Goal: Find contact information: Find contact information

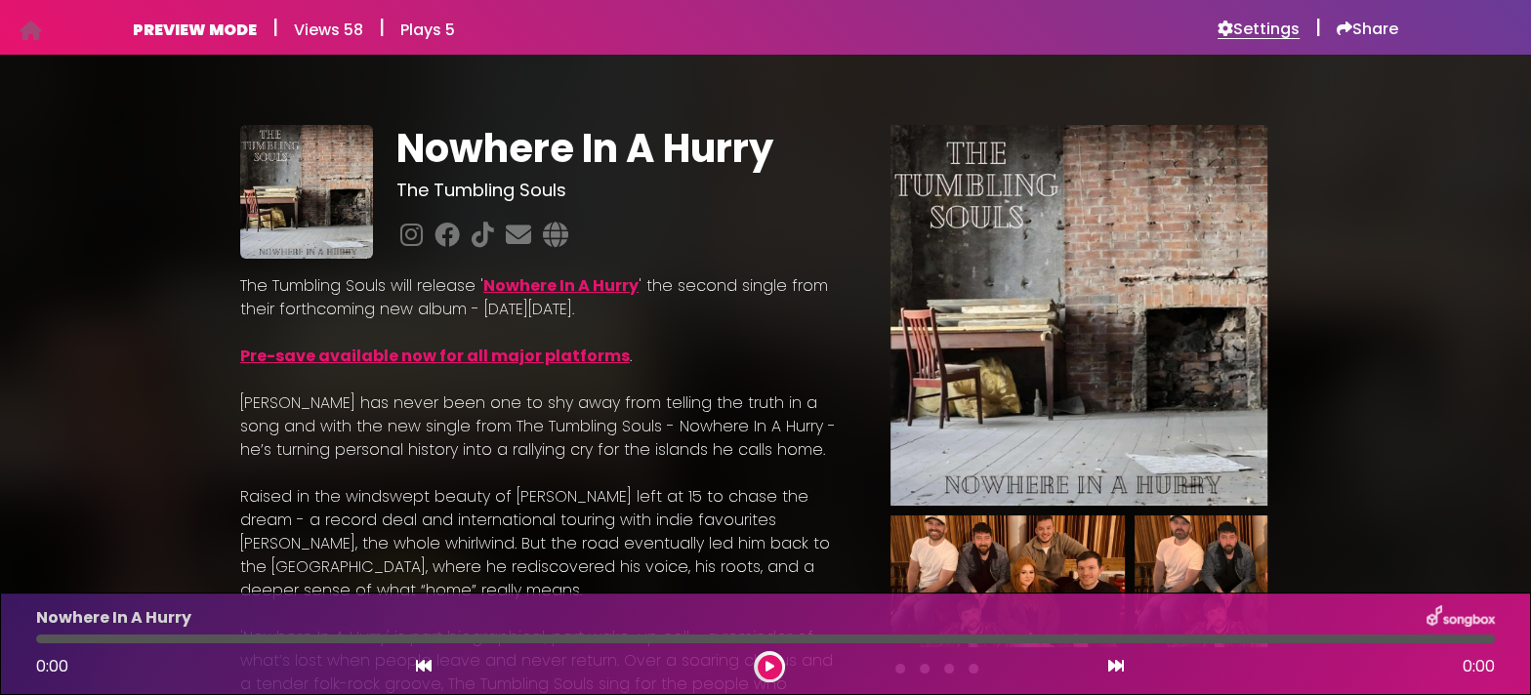
click at [1275, 30] on h6 "Settings" at bounding box center [1259, 30] width 82 height 20
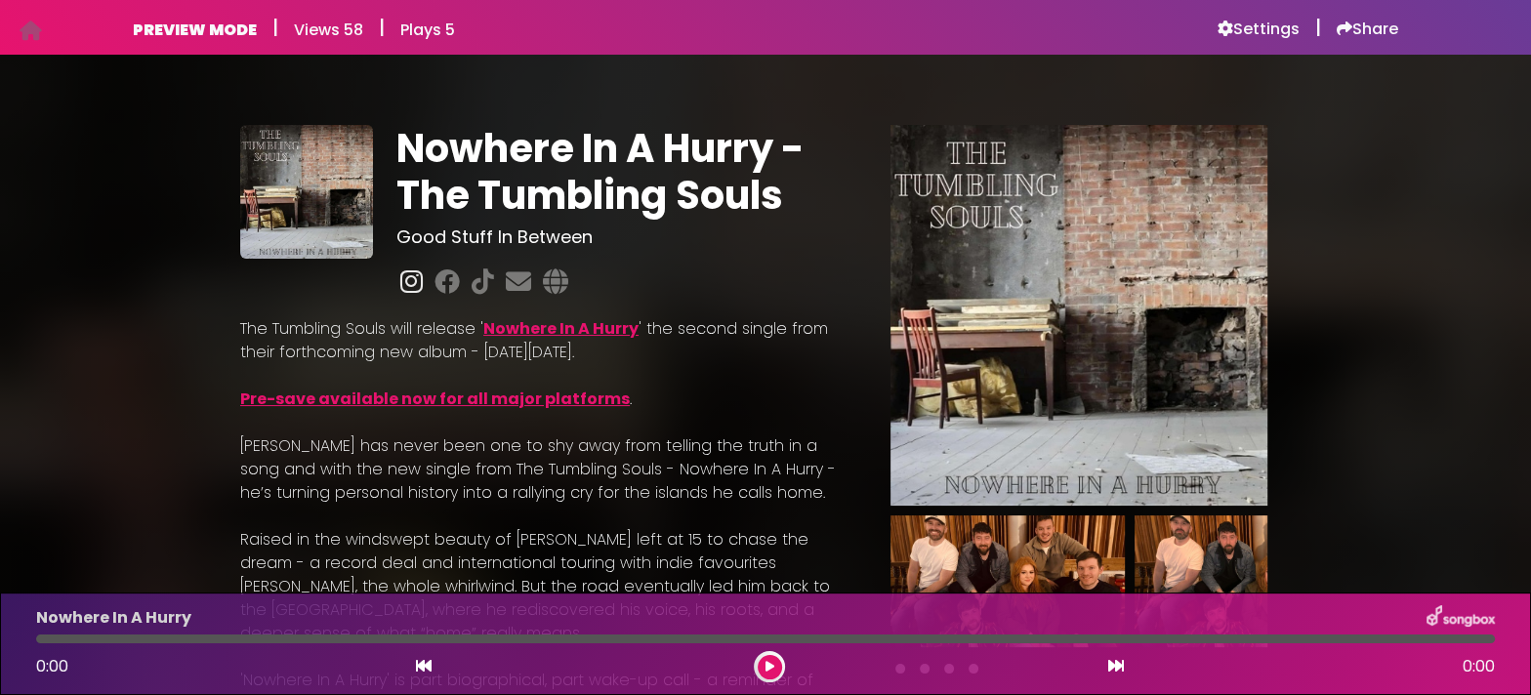
click at [409, 287] on icon at bounding box center [412, 281] width 30 height 25
click at [555, 281] on icon at bounding box center [555, 281] width 33 height 25
click at [516, 287] on icon at bounding box center [518, 281] width 33 height 25
click at [483, 287] on icon at bounding box center [483, 281] width 30 height 25
click at [444, 288] on icon at bounding box center [447, 281] width 33 height 25
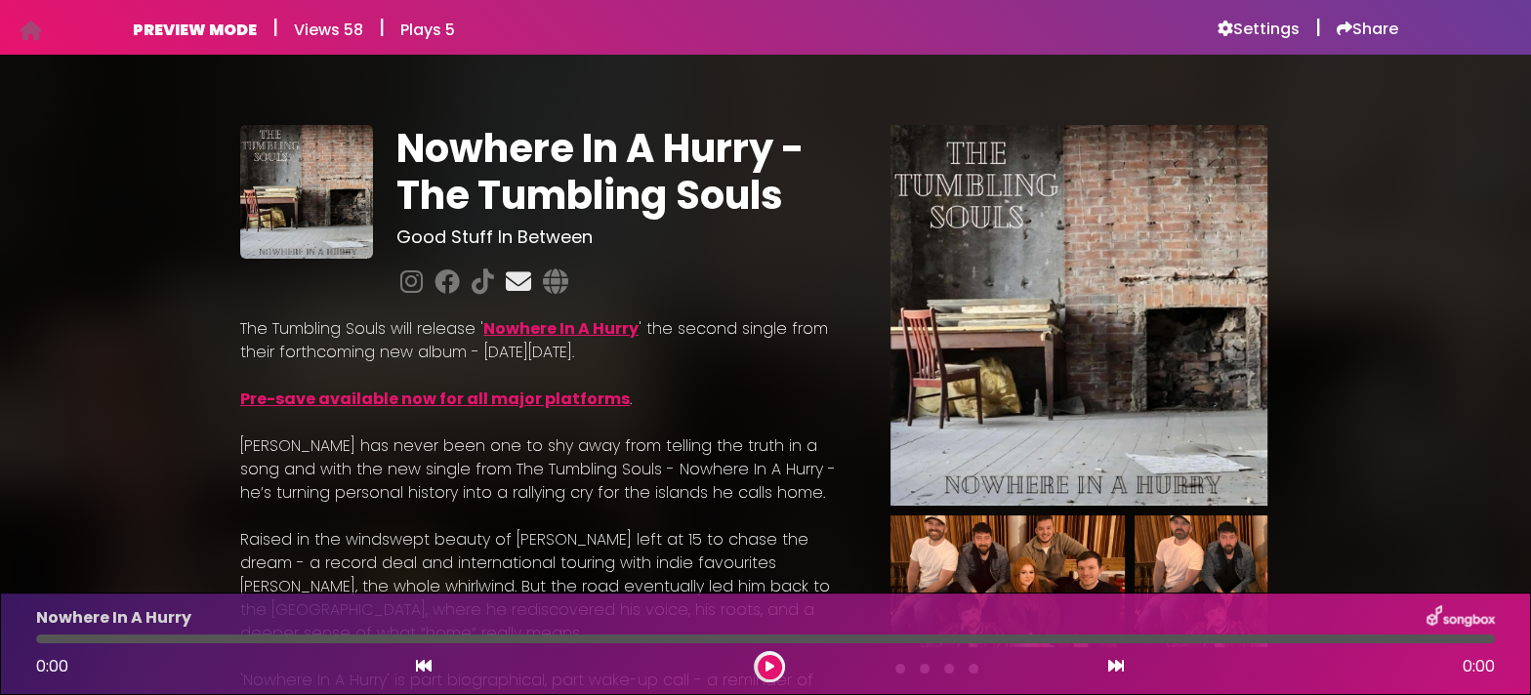
click at [513, 285] on icon at bounding box center [518, 281] width 33 height 25
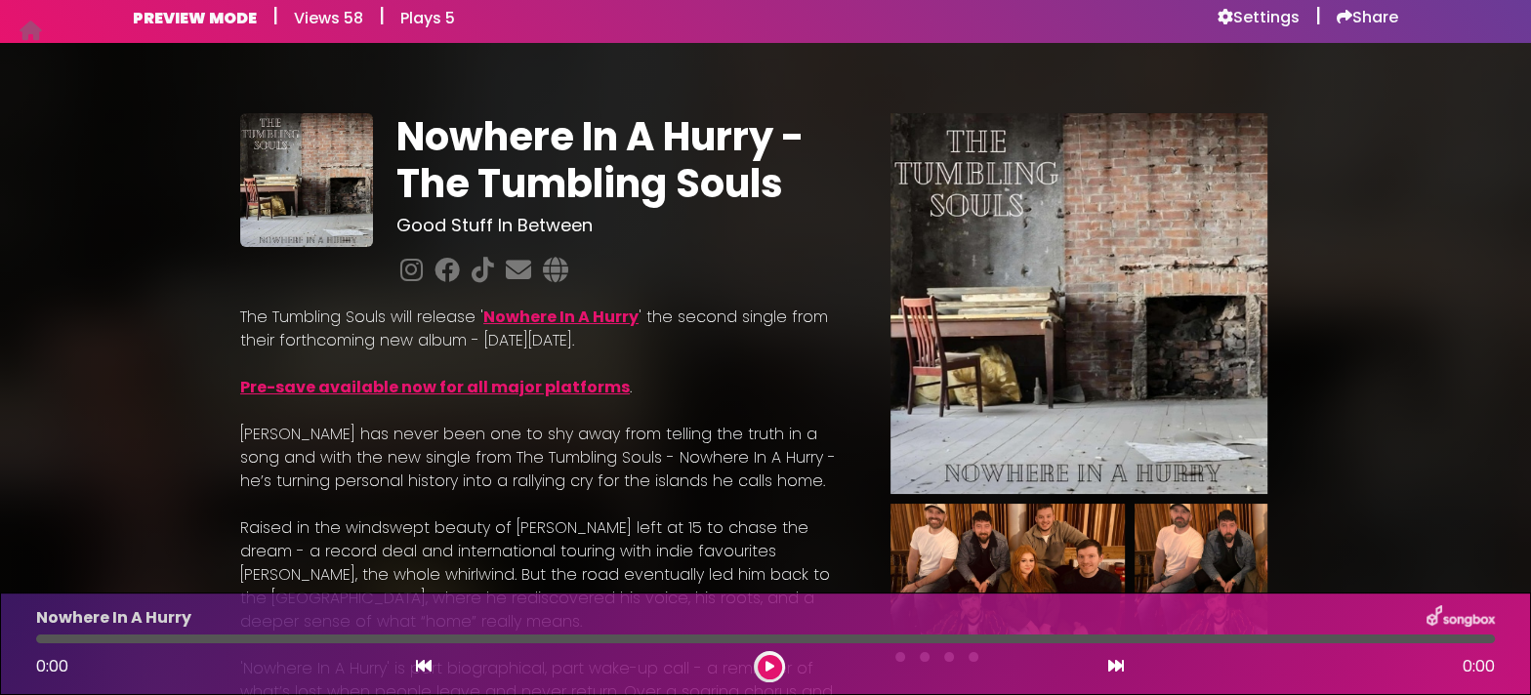
scroll to position [10, 0]
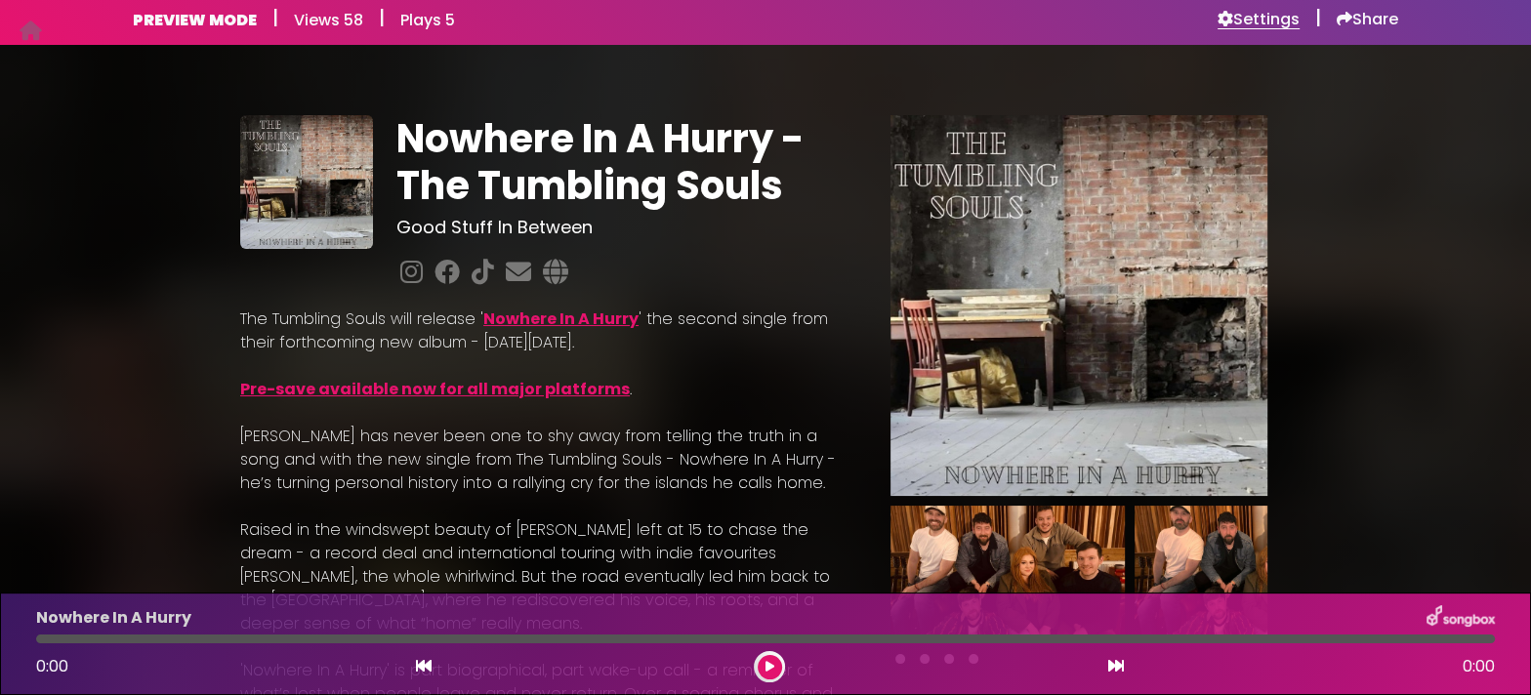
click at [1257, 19] on h6 "Settings" at bounding box center [1259, 20] width 82 height 20
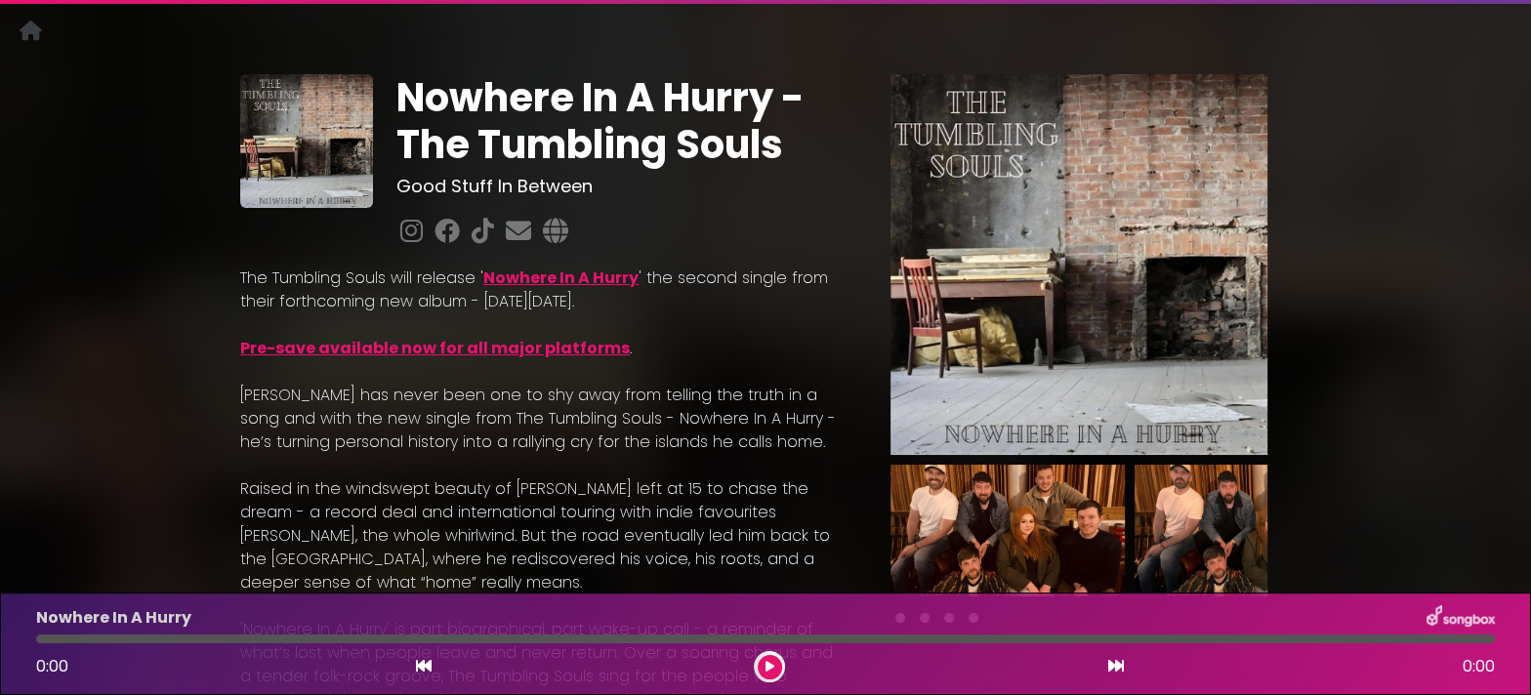
scroll to position [45, 0]
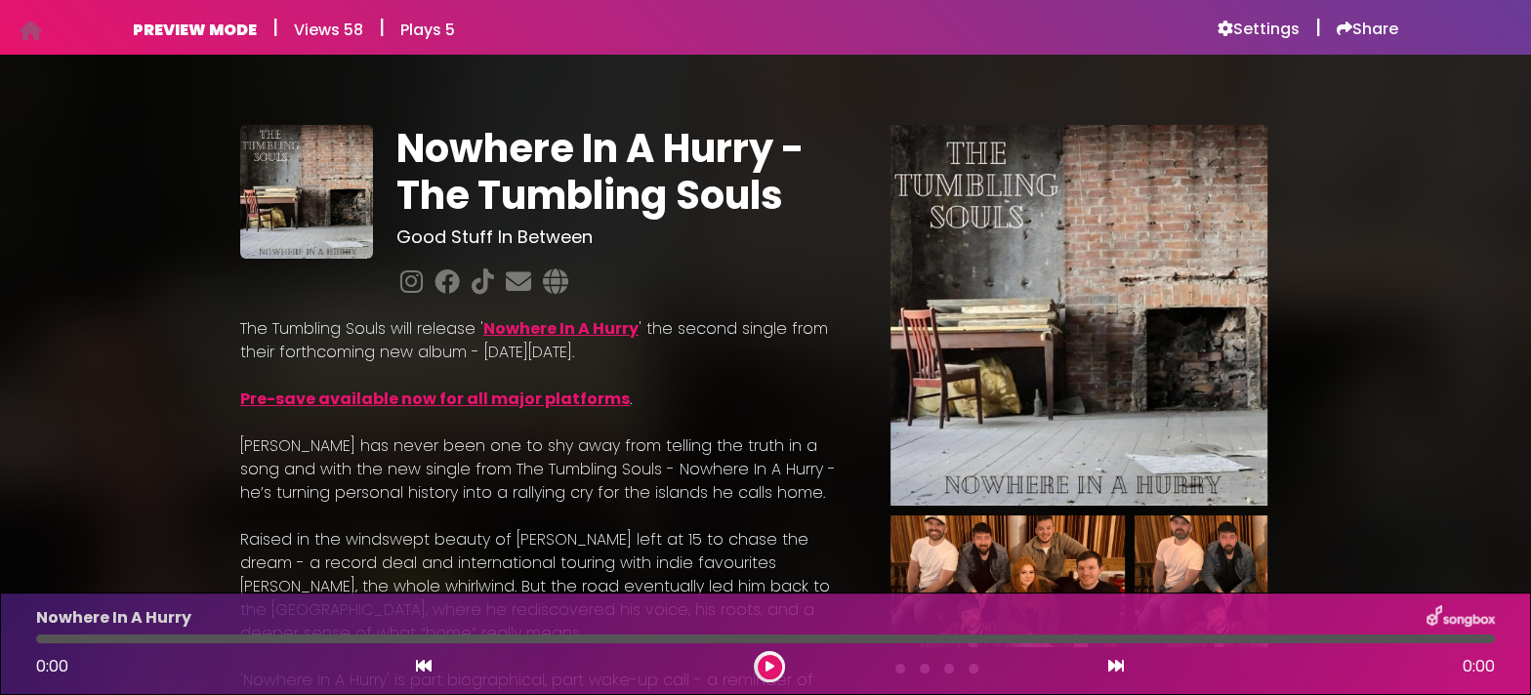
click at [703, 354] on p "The Tumbling Souls will release ' Nowhere In A Hurry ' the second single from t…" at bounding box center [542, 340] width 604 height 47
click at [1241, 37] on h6 "Settings" at bounding box center [1259, 30] width 82 height 20
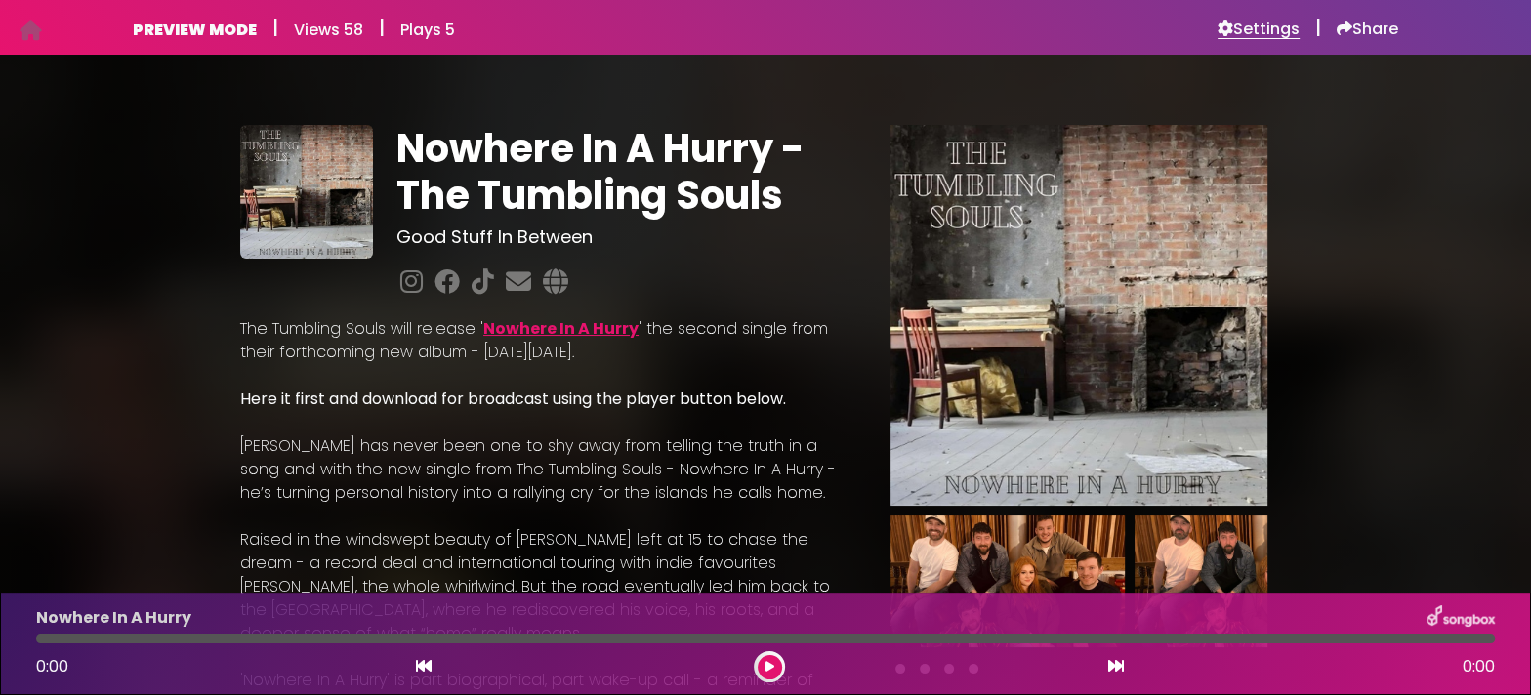
click at [1273, 28] on h6 "Settings" at bounding box center [1259, 30] width 82 height 20
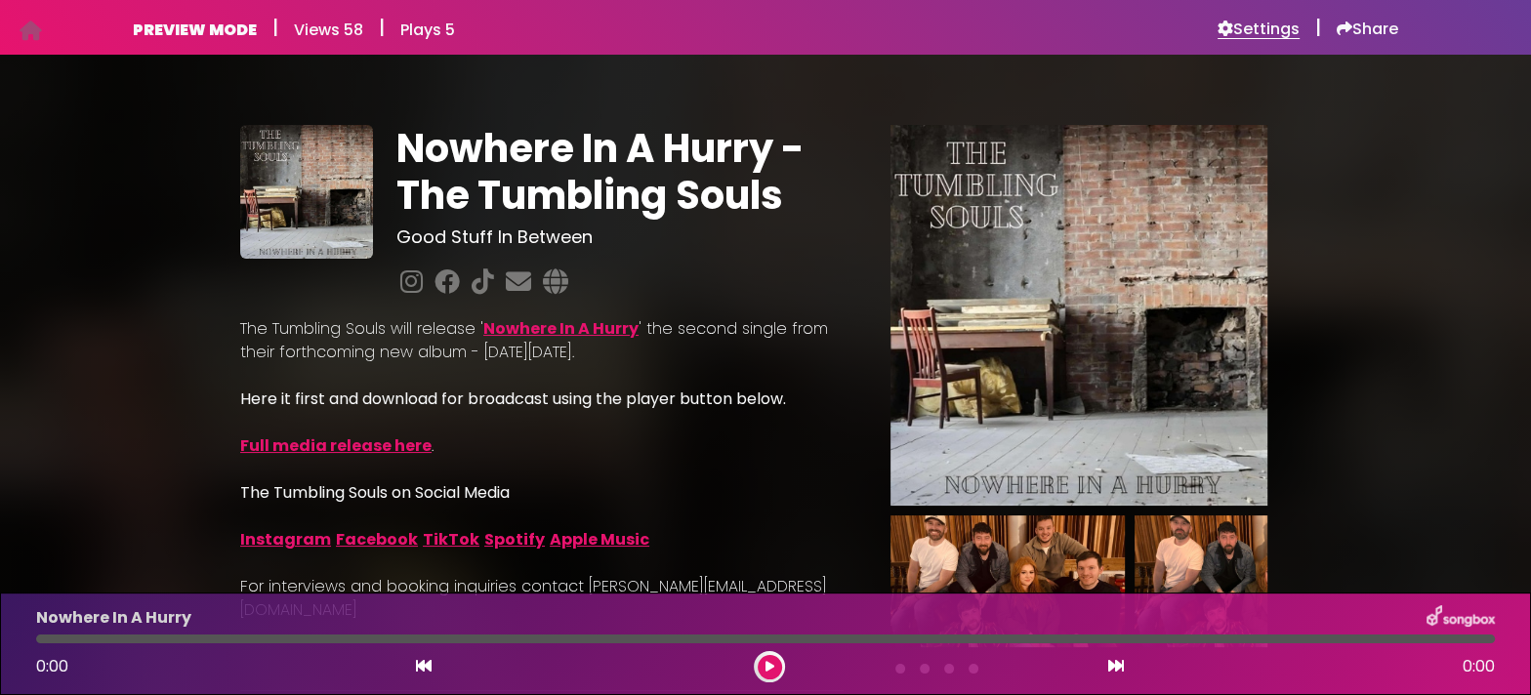
click at [1272, 34] on h6 "Settings" at bounding box center [1259, 30] width 82 height 20
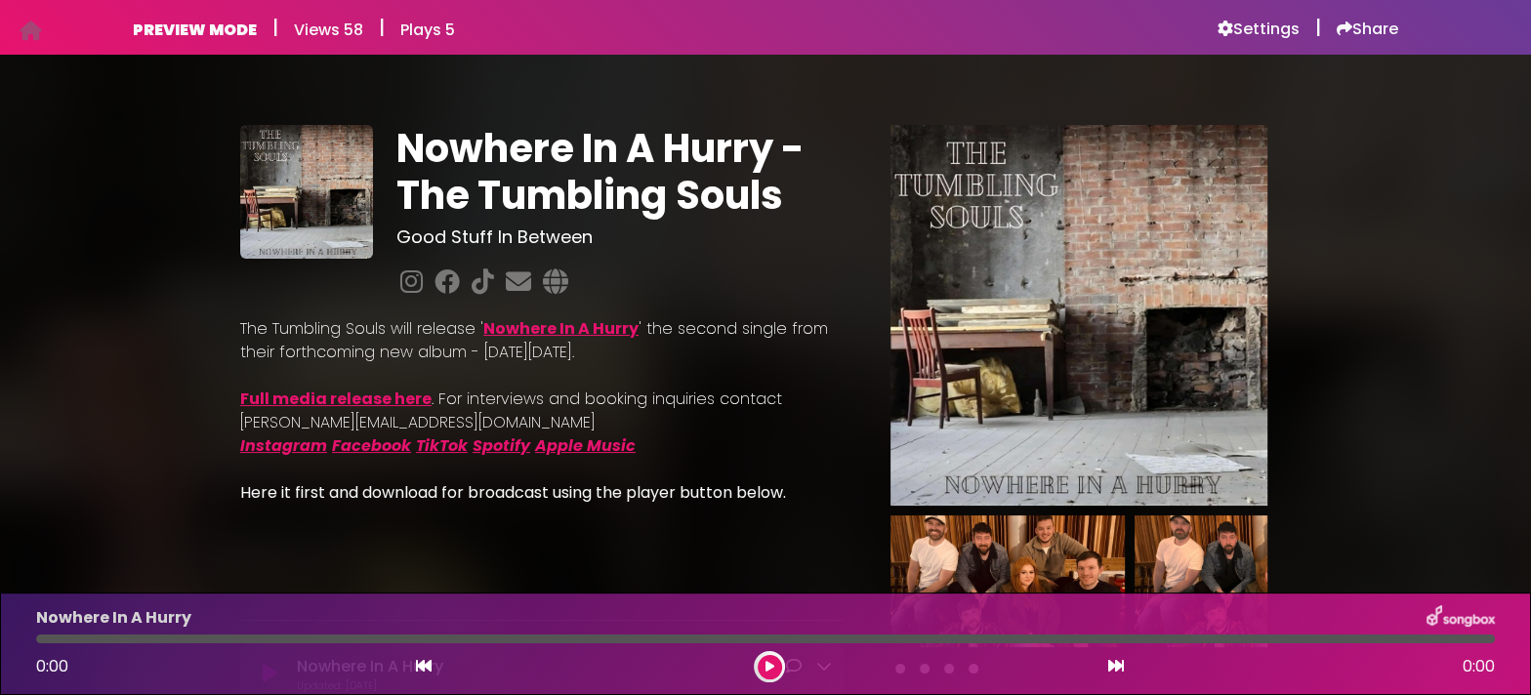
click at [315, 399] on link "Full media release here" at bounding box center [335, 399] width 191 height 22
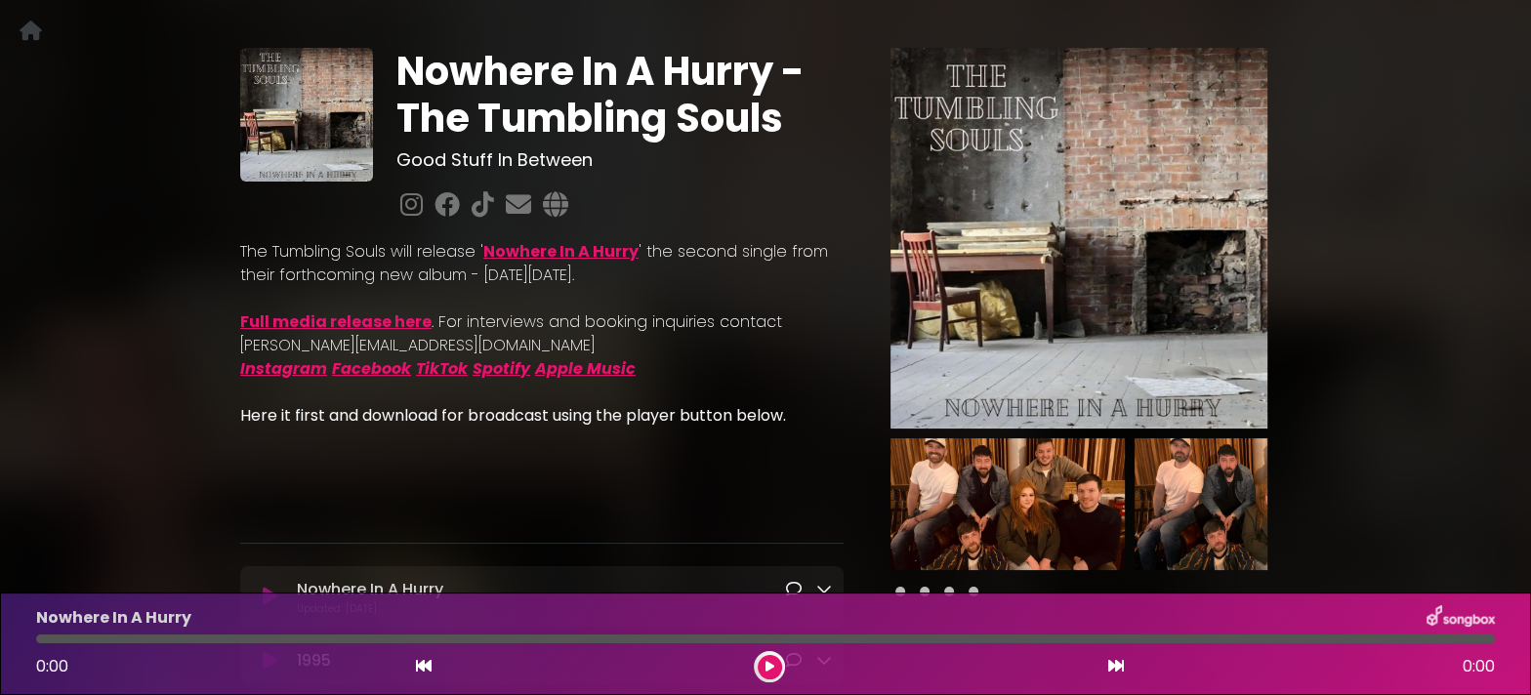
scroll to position [79, 0]
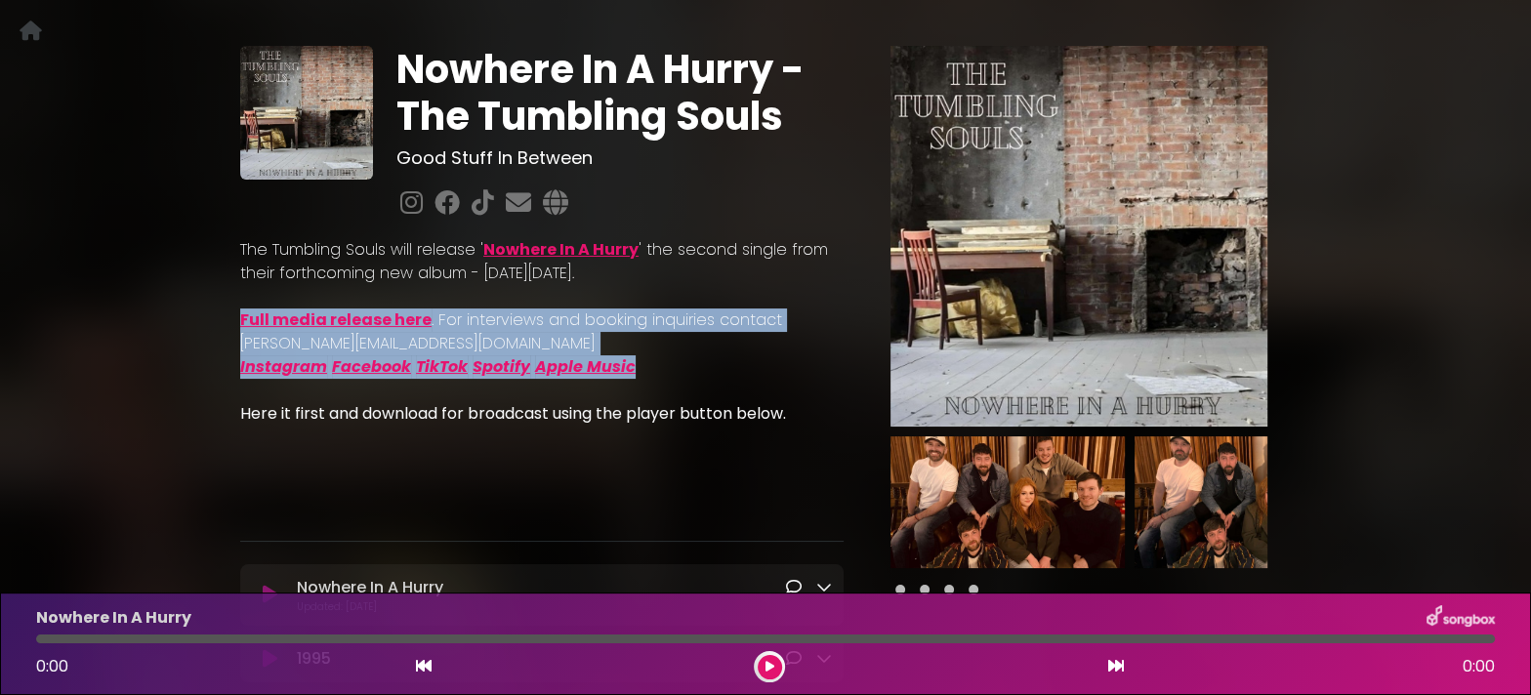
drag, startPoint x: 689, startPoint y: 365, endPoint x: 234, endPoint y: 324, distance: 456.0
click at [234, 324] on div "The Tumbling Souls will release ' Nowhere In A Hurry ' the second single from t…" at bounding box center [542, 371] width 627 height 297
click at [535, 323] on p "Full media release here . For interviews and booking inquiries contact shaun@go…" at bounding box center [542, 332] width 604 height 47
drag, startPoint x: 438, startPoint y: 318, endPoint x: 656, endPoint y: 360, distance: 222.8
click at [656, 360] on div "The Tumbling Souls will release ' Nowhere In A Hurry ' the second single from t…" at bounding box center [542, 378] width 604 height 281
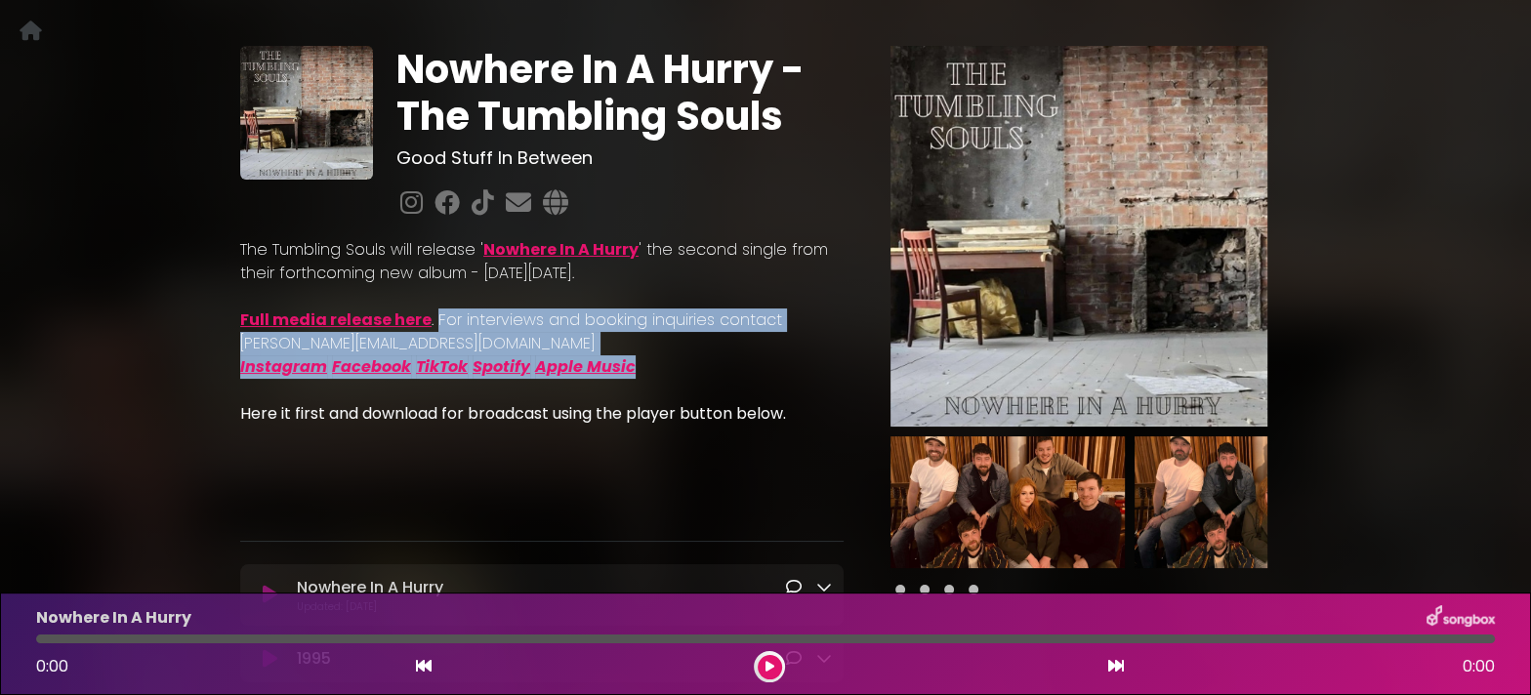
drag, startPoint x: 434, startPoint y: 319, endPoint x: 637, endPoint y: 359, distance: 207.1
click at [638, 360] on div "The Tumbling Souls will release ' Nowhere In A Hurry ' the second single from t…" at bounding box center [542, 378] width 604 height 281
copy div "For interviews and booking inquiries contact shaun@goodstuffinbetween.com Insta…"
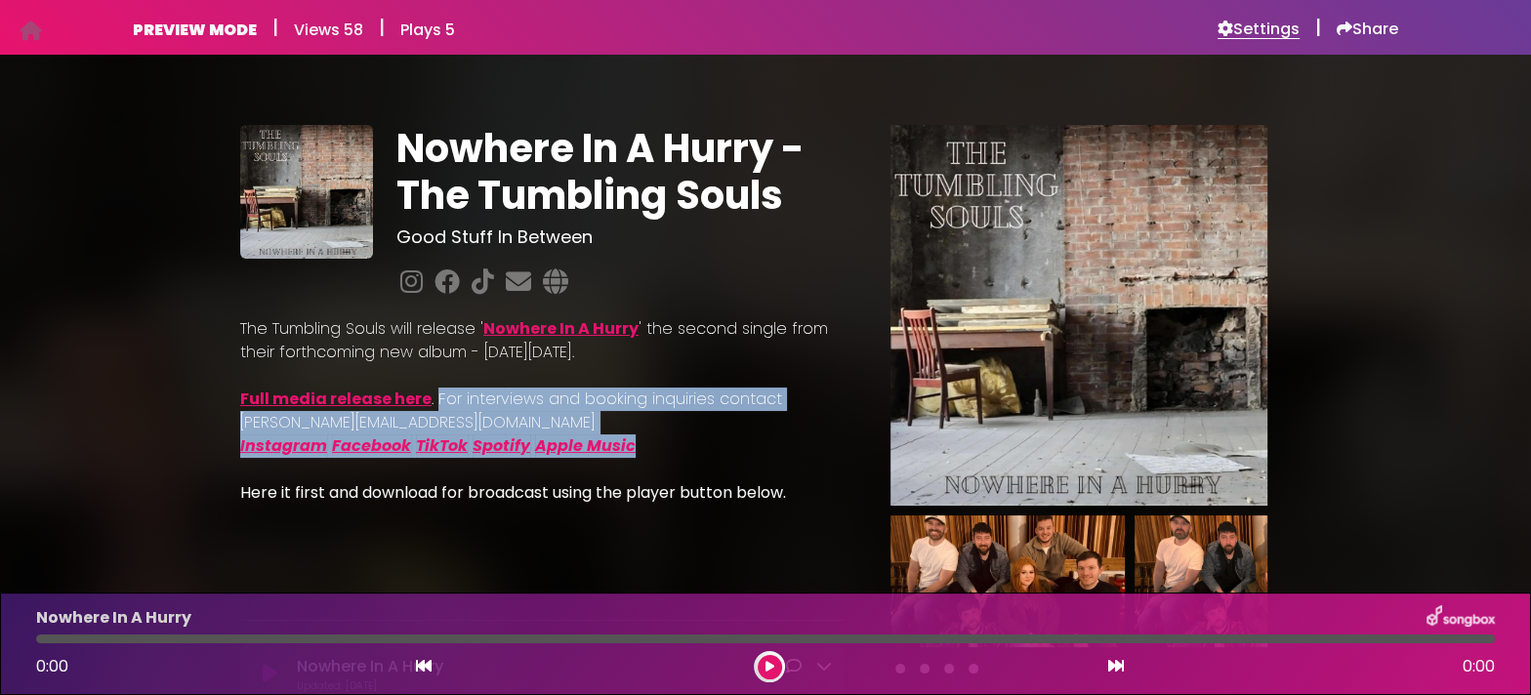
click at [1279, 22] on h6 "Settings" at bounding box center [1259, 30] width 82 height 20
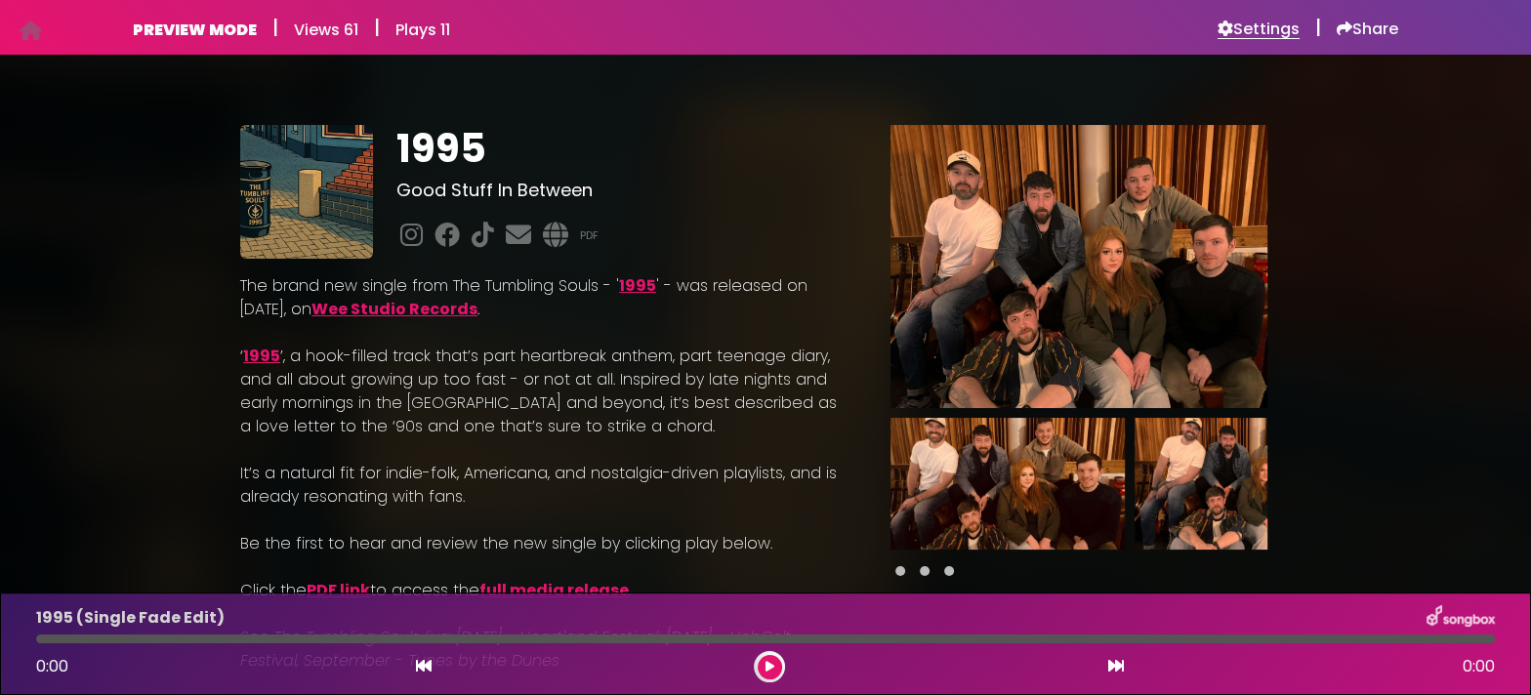
click at [1282, 28] on h6 "Settings" at bounding box center [1259, 30] width 82 height 20
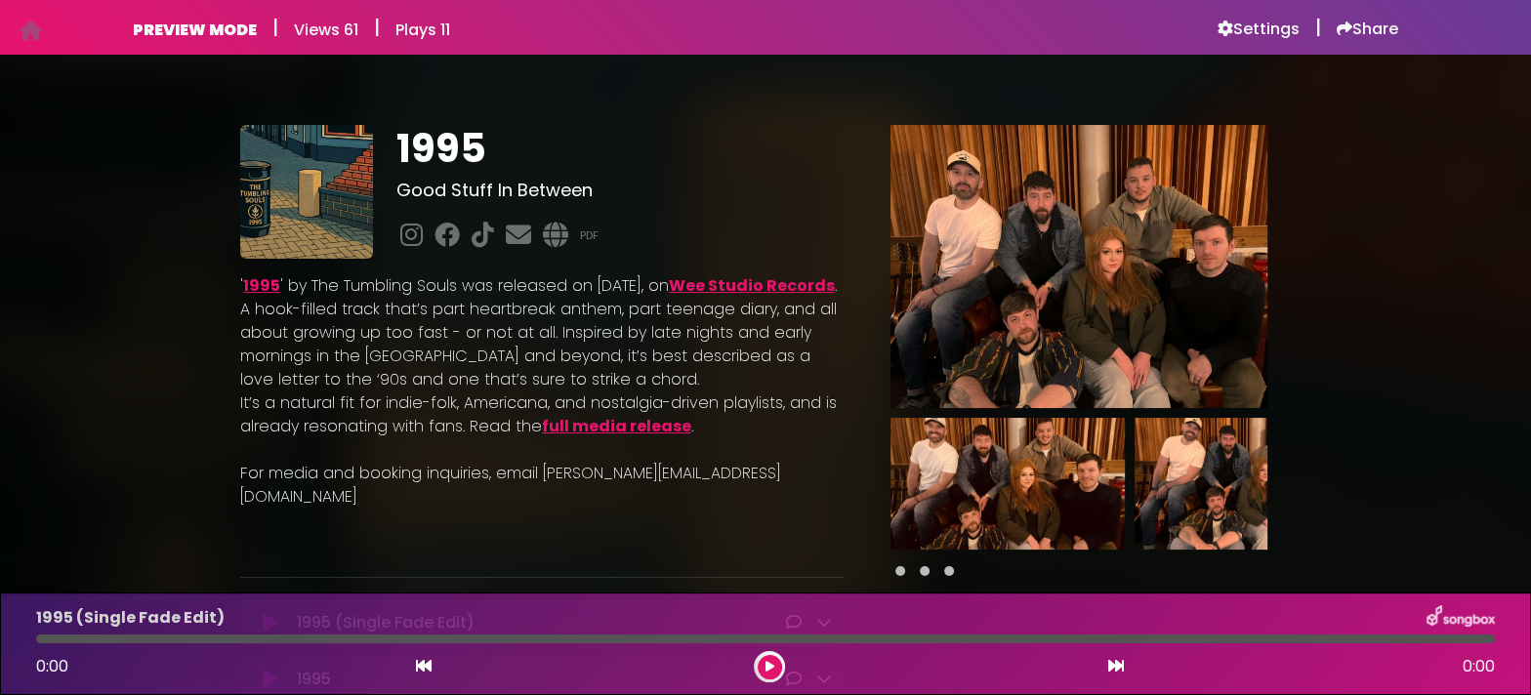
click at [271, 288] on link "1995" at bounding box center [261, 285] width 37 height 22
click at [625, 427] on link "full media release" at bounding box center [616, 426] width 149 height 22
click at [241, 402] on p "It’s a natural fit for indie-folk, Americana, and nostalgia-driven playlists, a…" at bounding box center [542, 415] width 604 height 47
click at [261, 402] on p "It’s a natural fit for indie-folk, Americana, and nostalgia-driven playlists, a…" at bounding box center [542, 415] width 604 height 47
click at [1252, 36] on h6 "Settings" at bounding box center [1259, 30] width 82 height 20
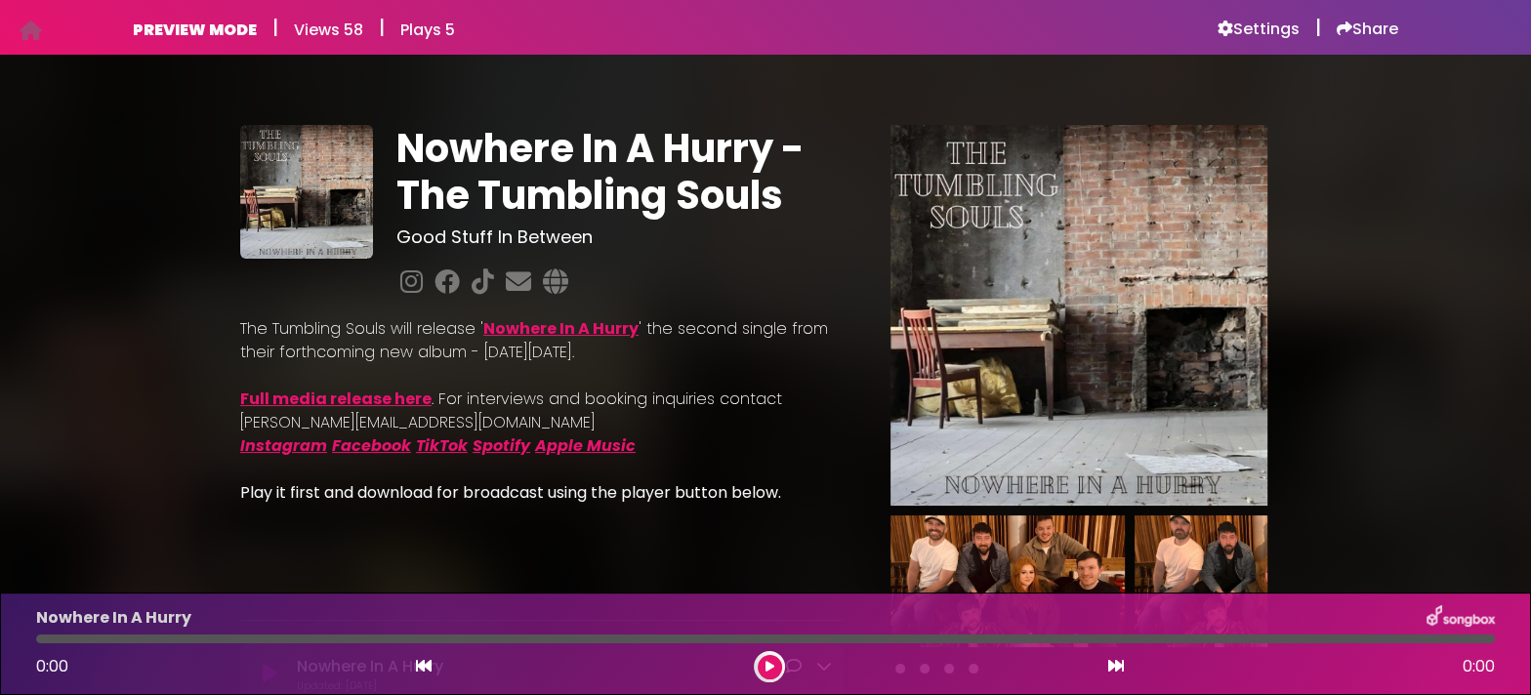
click at [538, 332] on link "Nowhere In A Hurry" at bounding box center [560, 328] width 155 height 22
click at [1261, 27] on h6 "Settings" at bounding box center [1259, 30] width 82 height 20
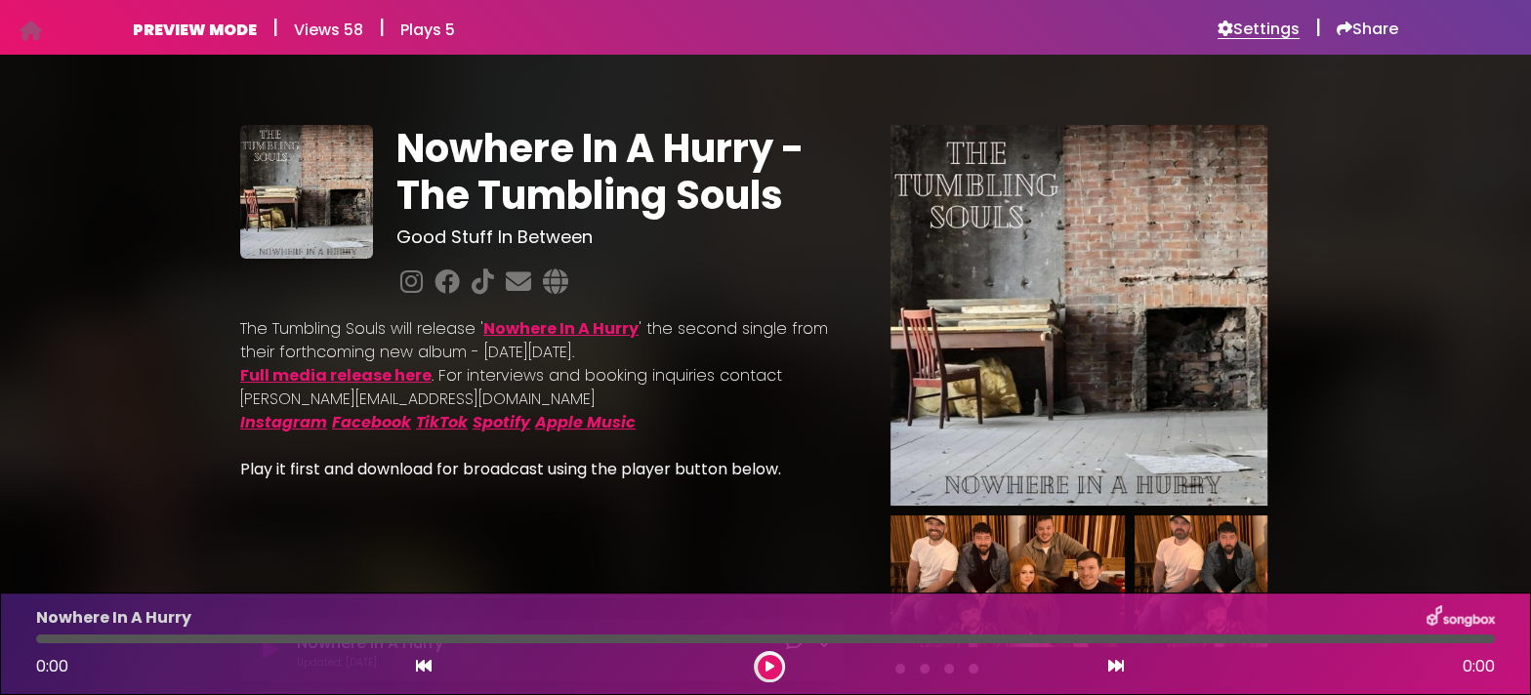
click at [1252, 29] on h6 "Settings" at bounding box center [1259, 30] width 82 height 20
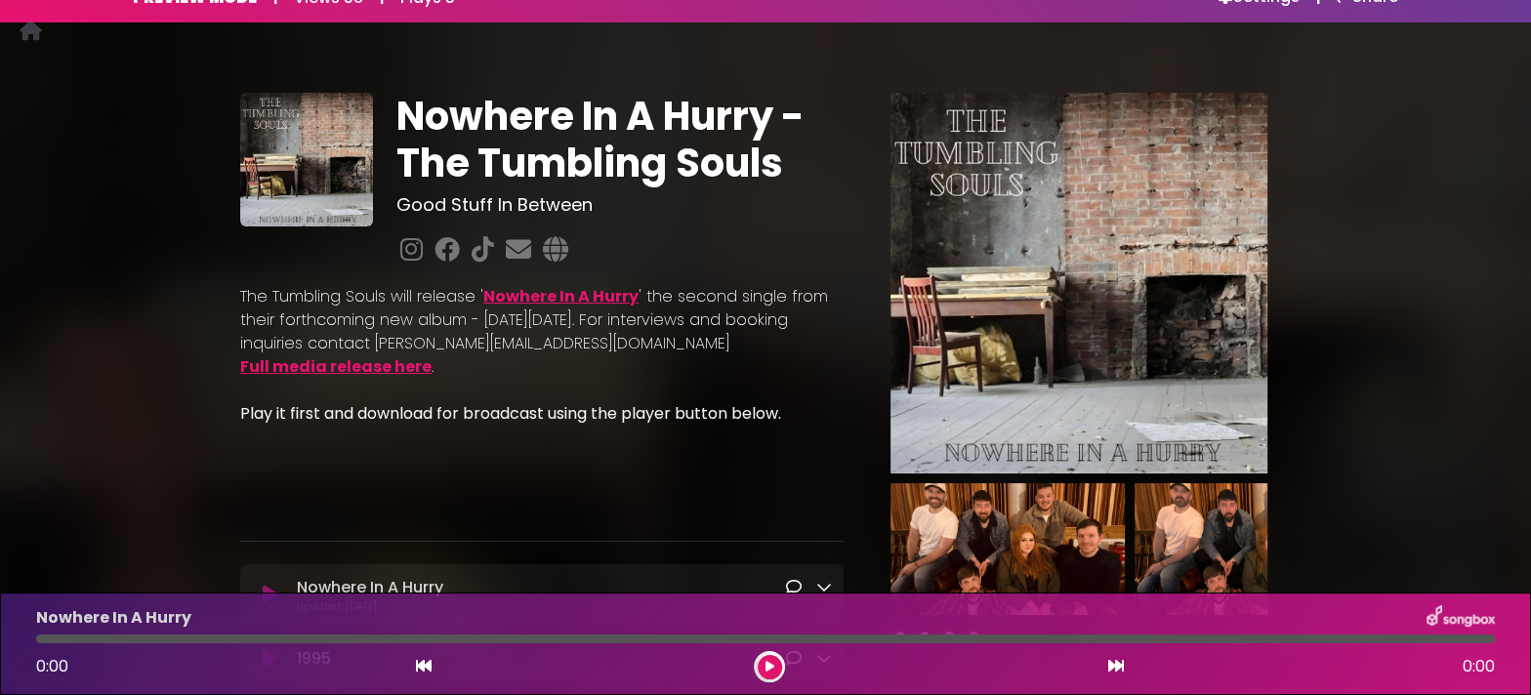
scroll to position [30, 0]
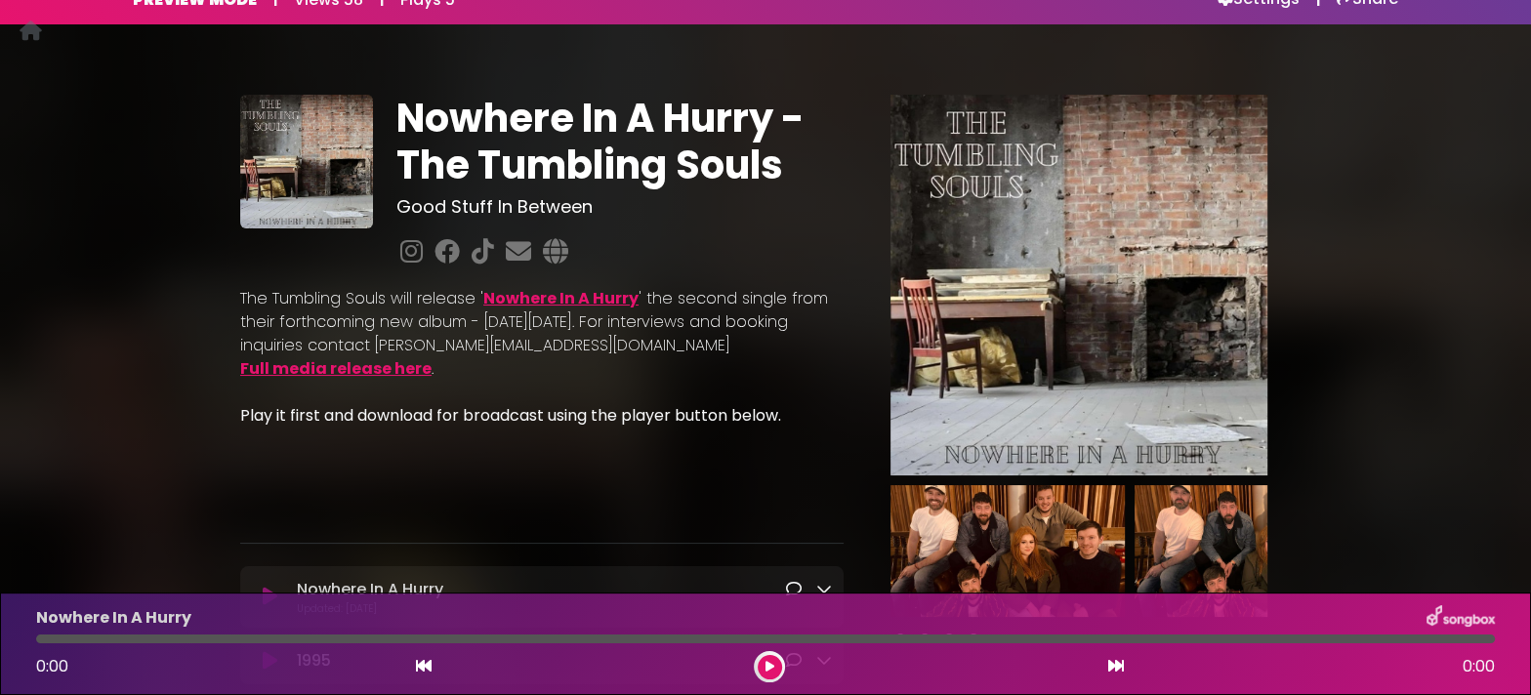
click at [295, 373] on link "Full media release here" at bounding box center [335, 368] width 191 height 22
